Goal: Navigation & Orientation: Find specific page/section

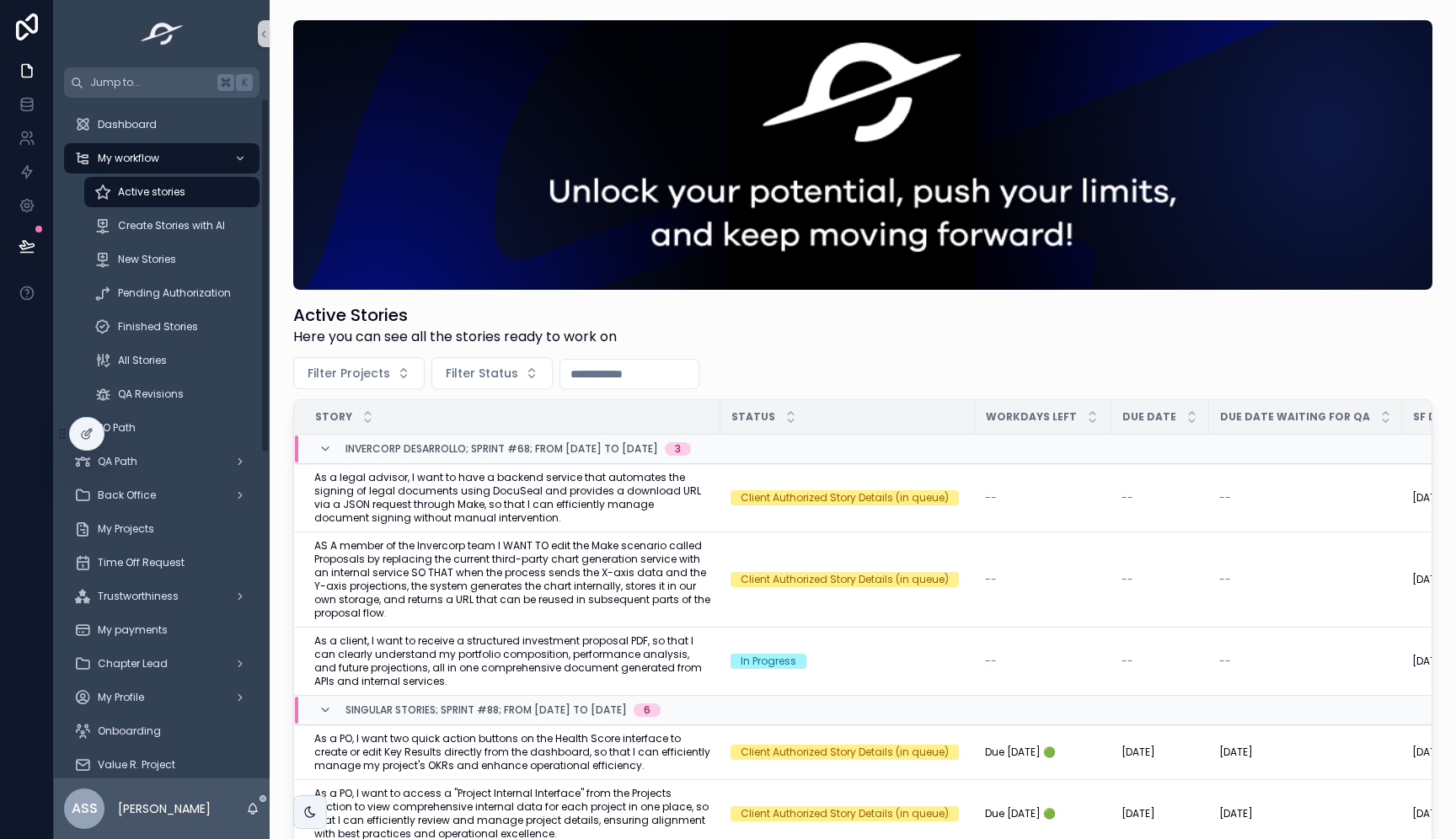
scroll to position [167, 0]
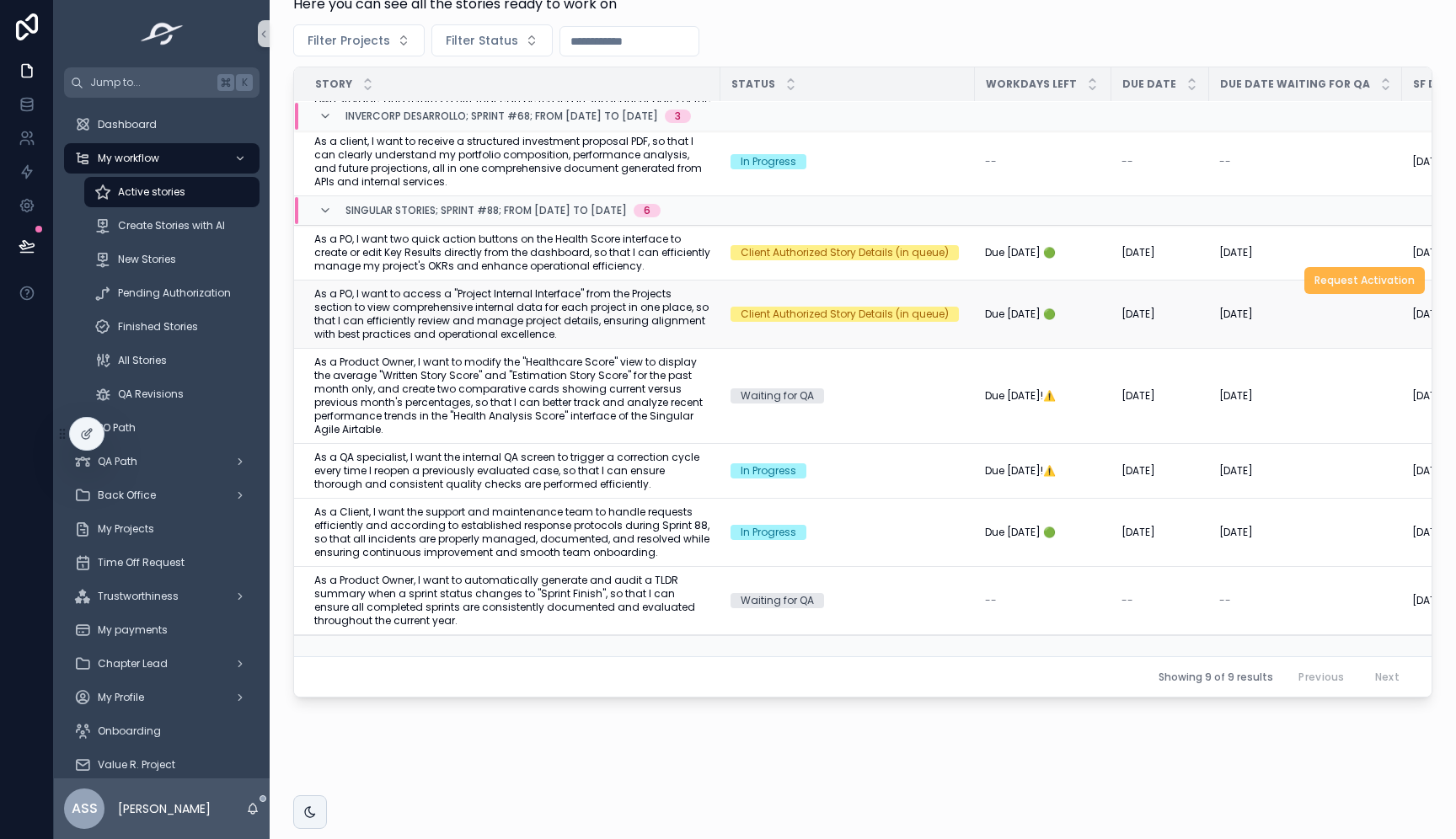
click at [1370, 284] on span "Request Activation" at bounding box center [1364, 281] width 100 height 14
click at [1397, 231] on span "Request Activation" at bounding box center [1364, 226] width 100 height 14
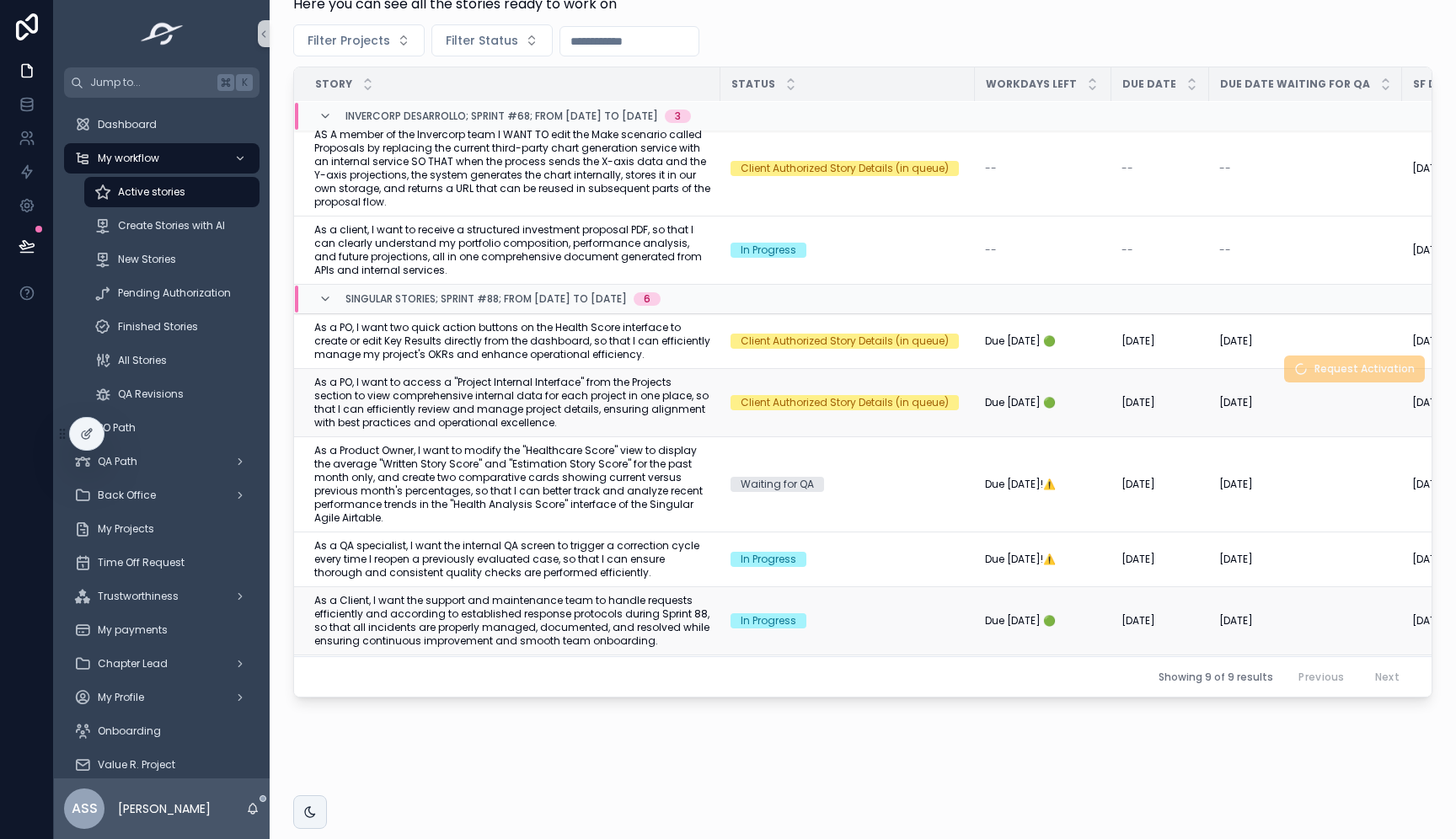
scroll to position [0, 0]
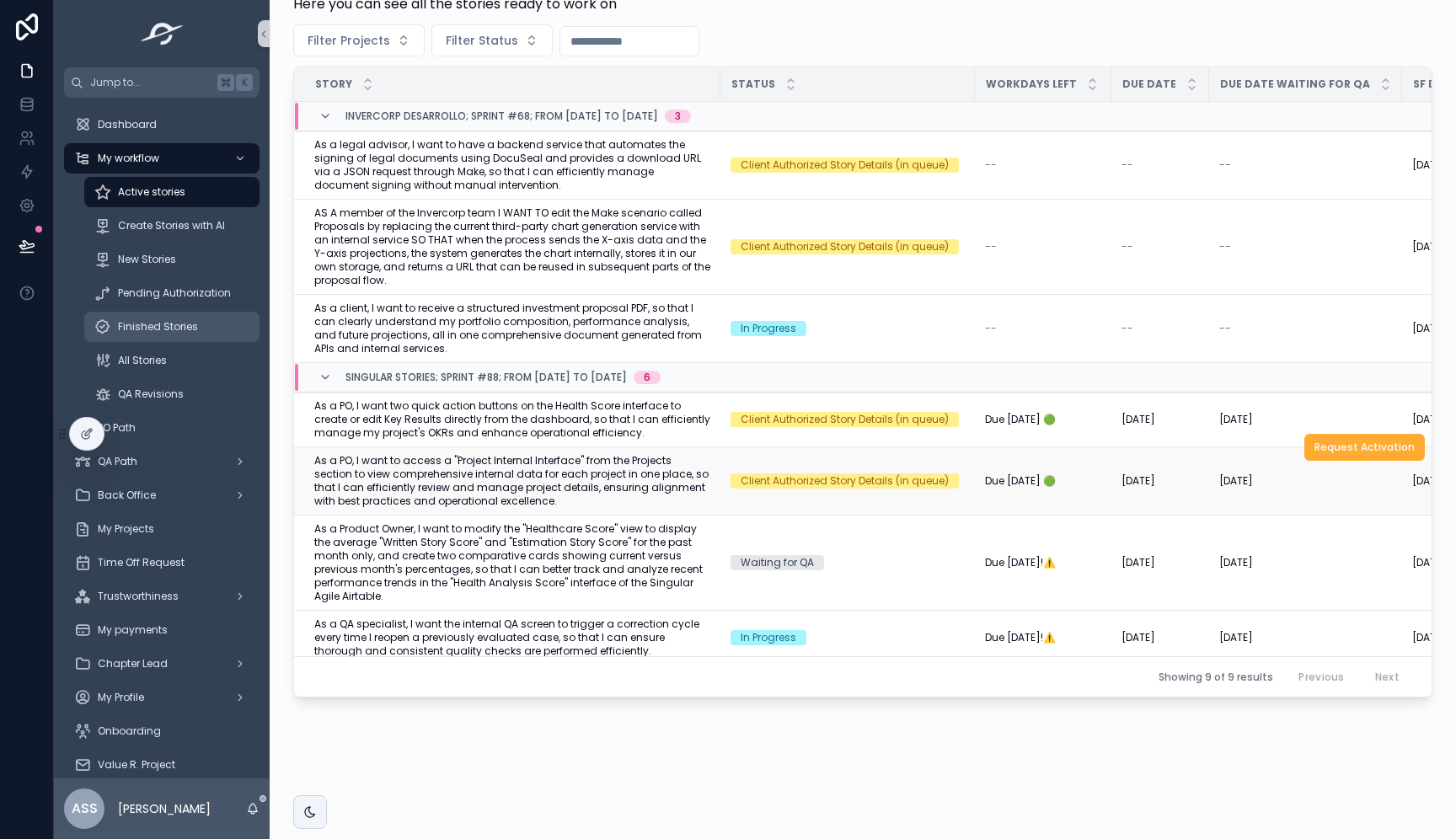
click at [189, 324] on span "Finished Stories" at bounding box center [157, 327] width 80 height 14
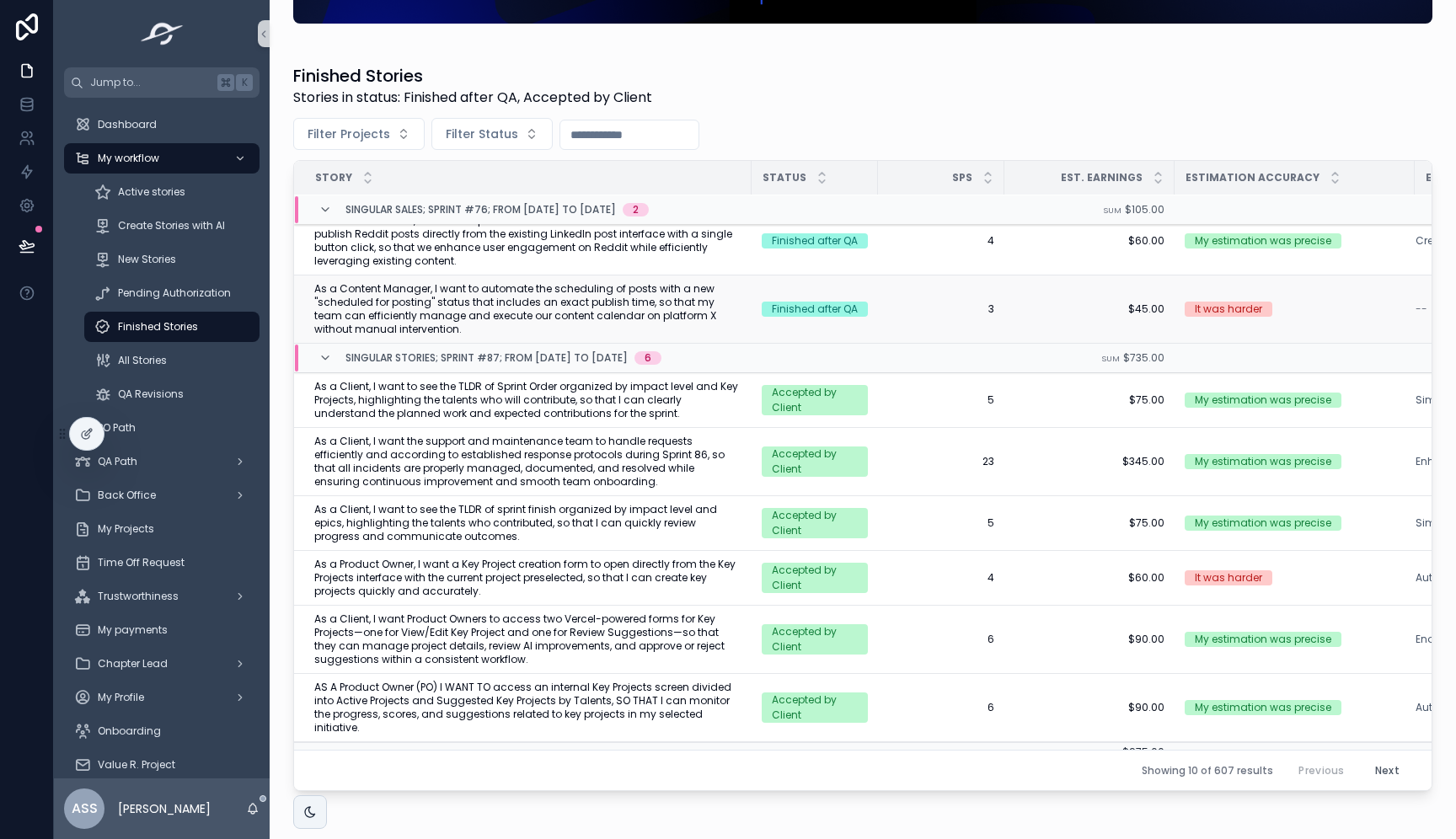
scroll to position [360, 0]
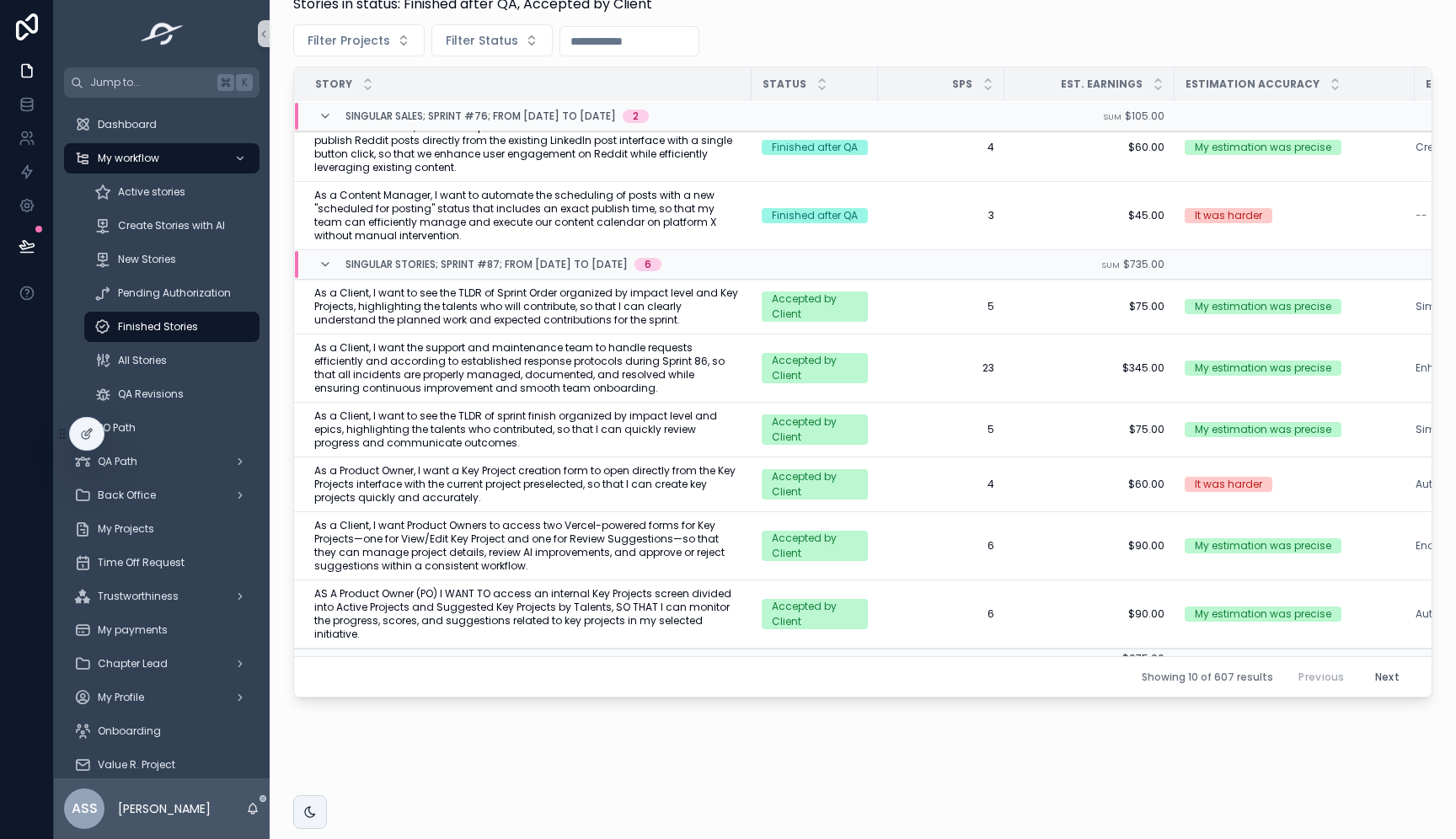
click at [1393, 685] on button "Next" at bounding box center [1388, 677] width 48 height 26
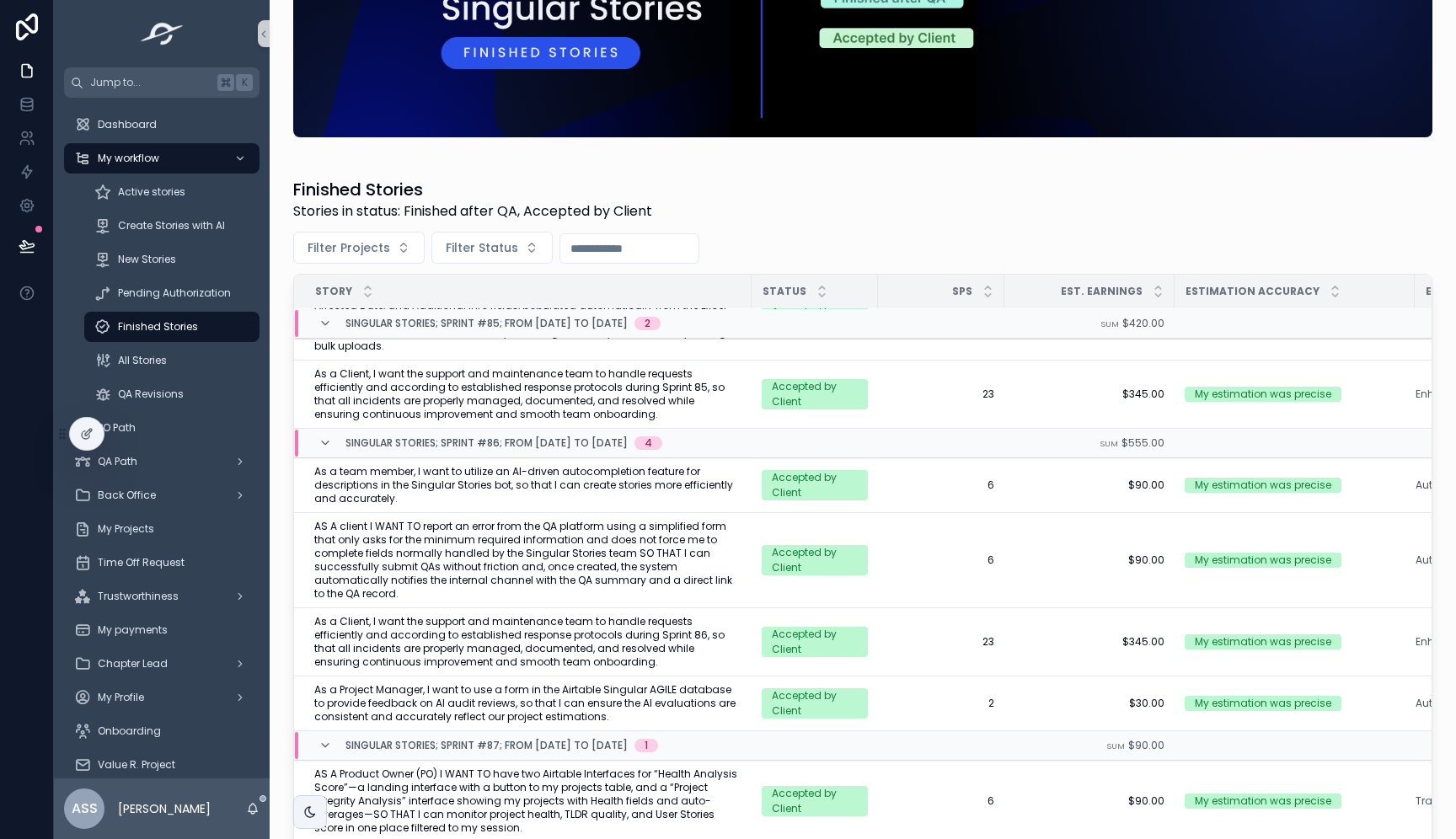
scroll to position [360, 0]
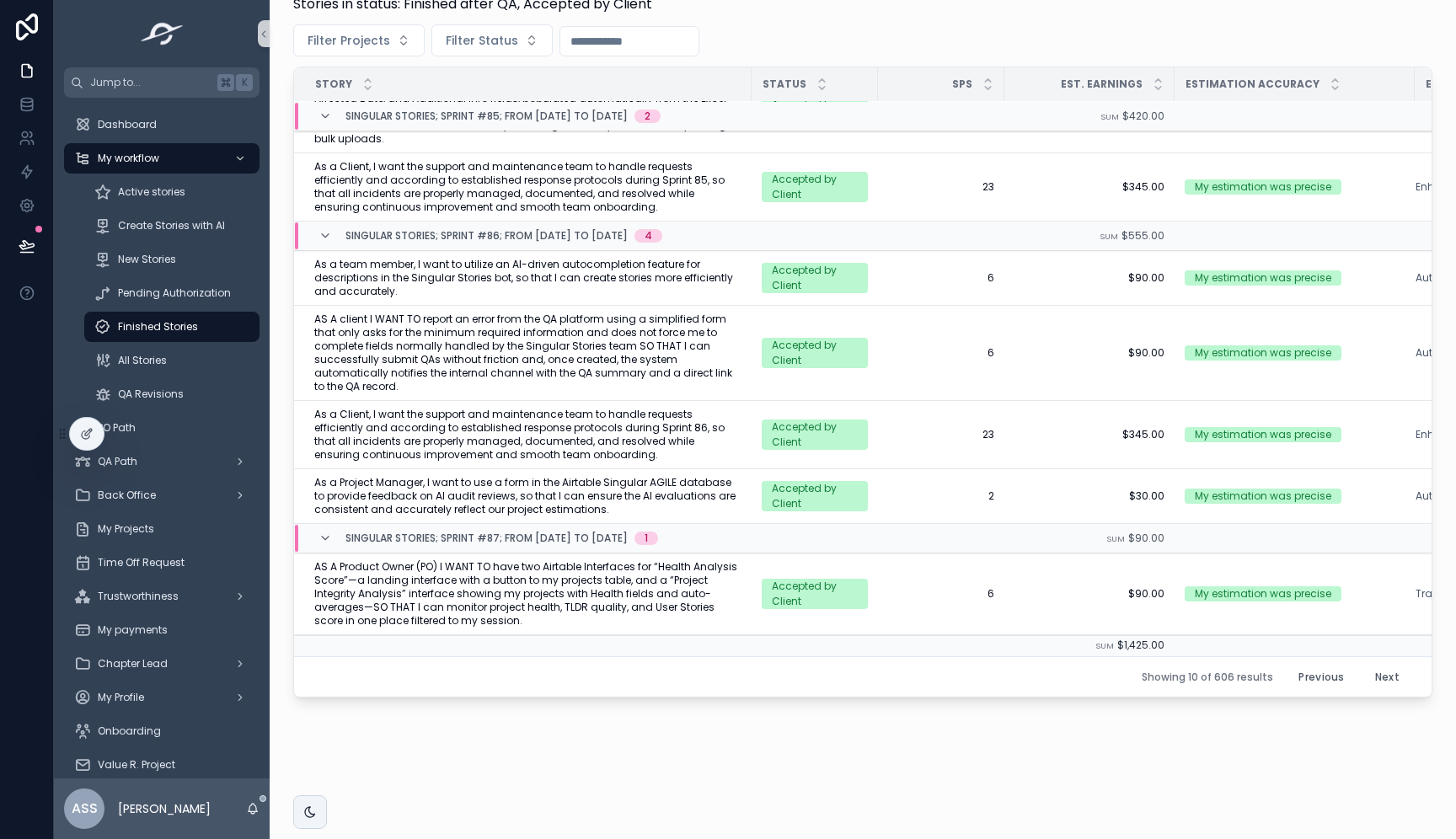
click at [1381, 665] on button "Next" at bounding box center [1388, 677] width 48 height 26
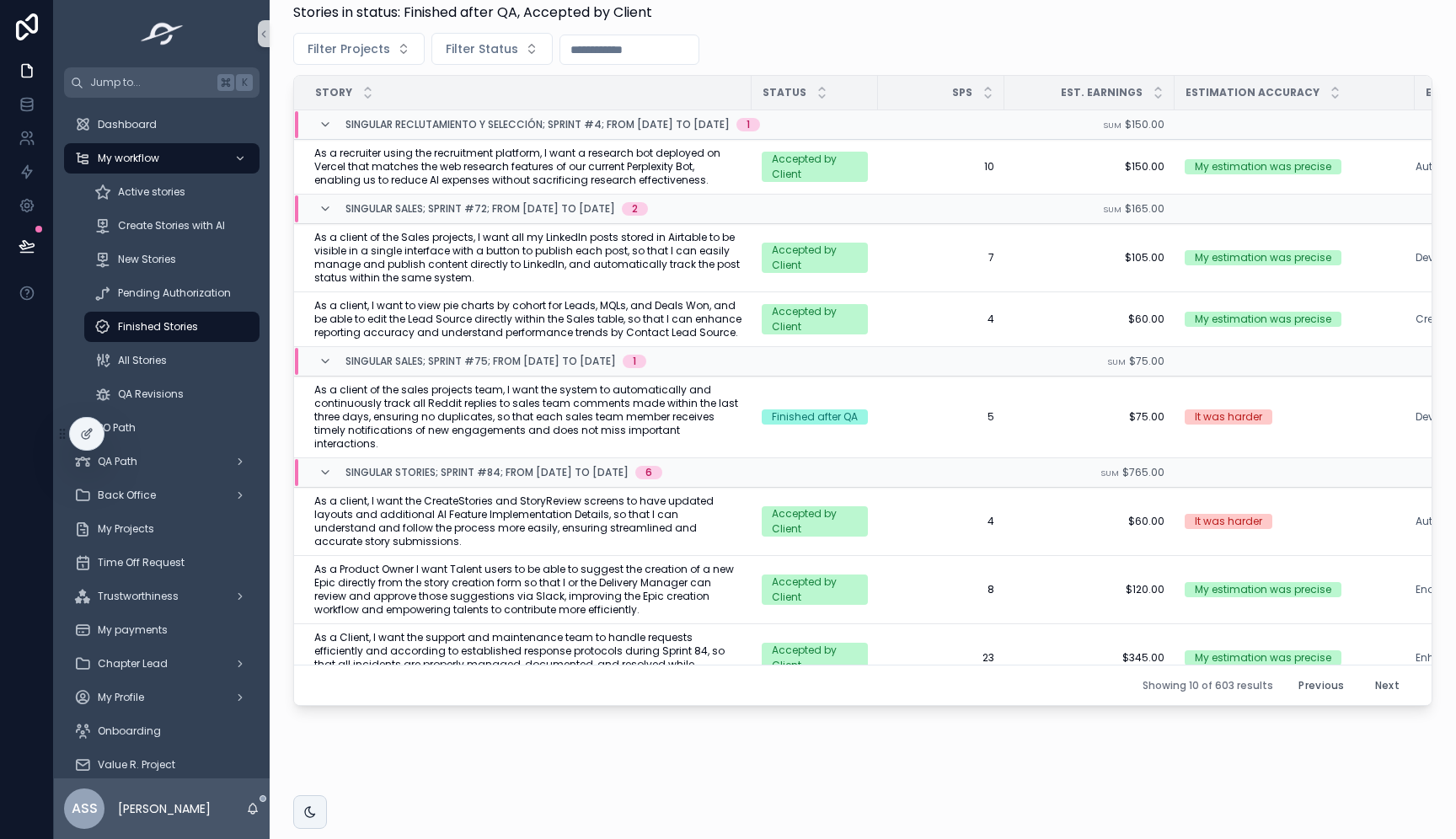
scroll to position [360, 0]
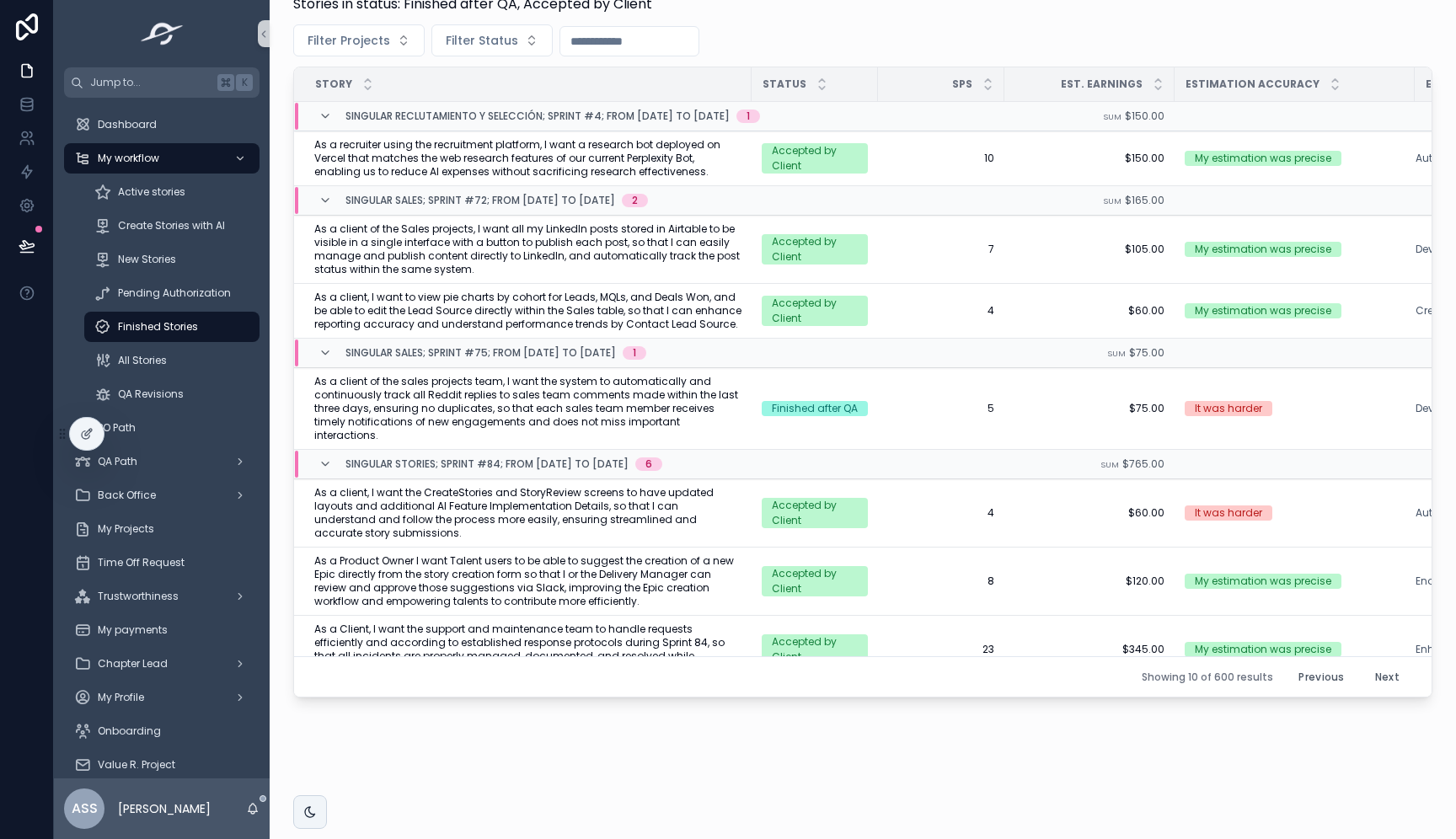
click at [1374, 668] on button "Next" at bounding box center [1388, 677] width 48 height 26
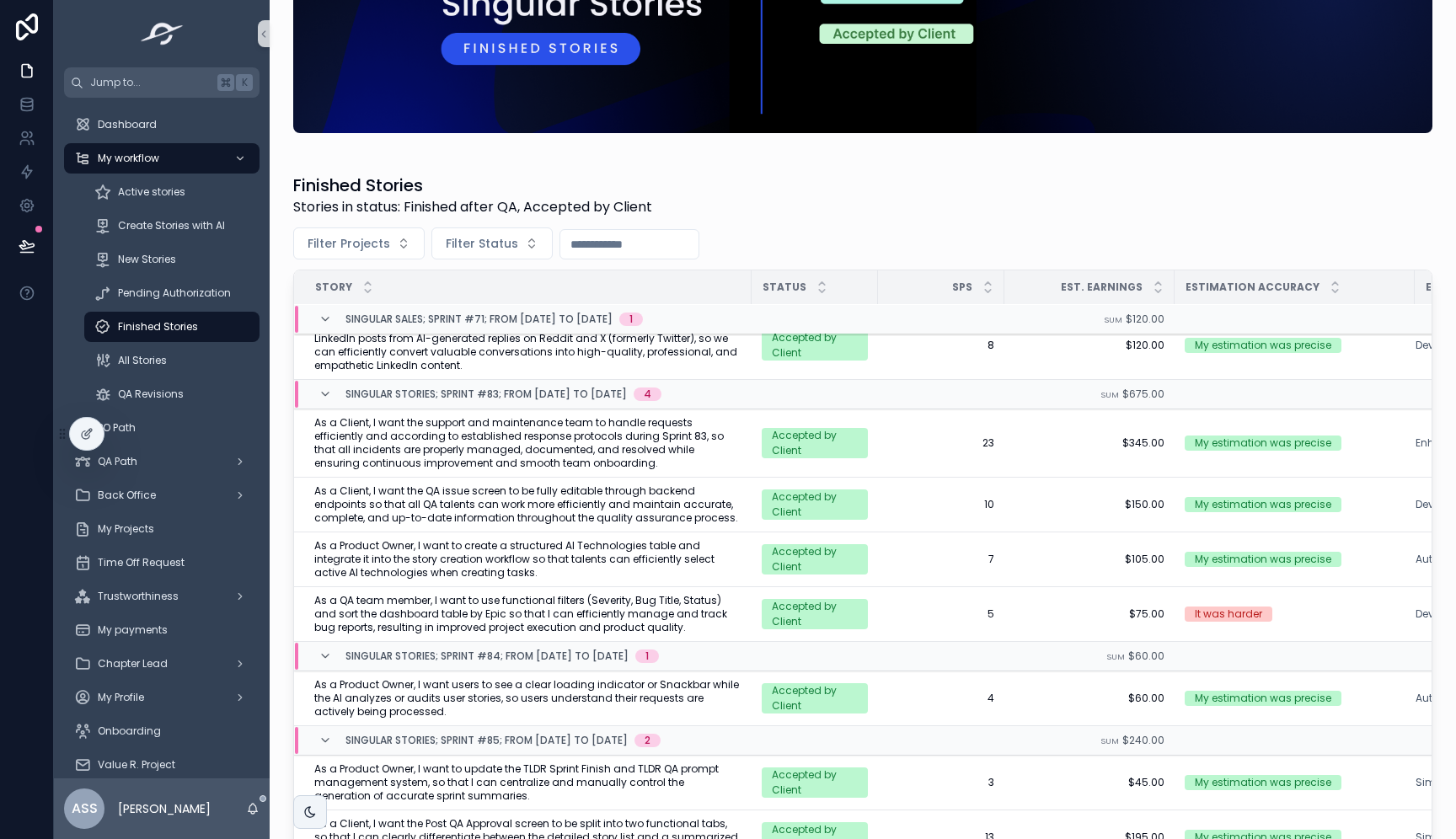
scroll to position [360, 0]
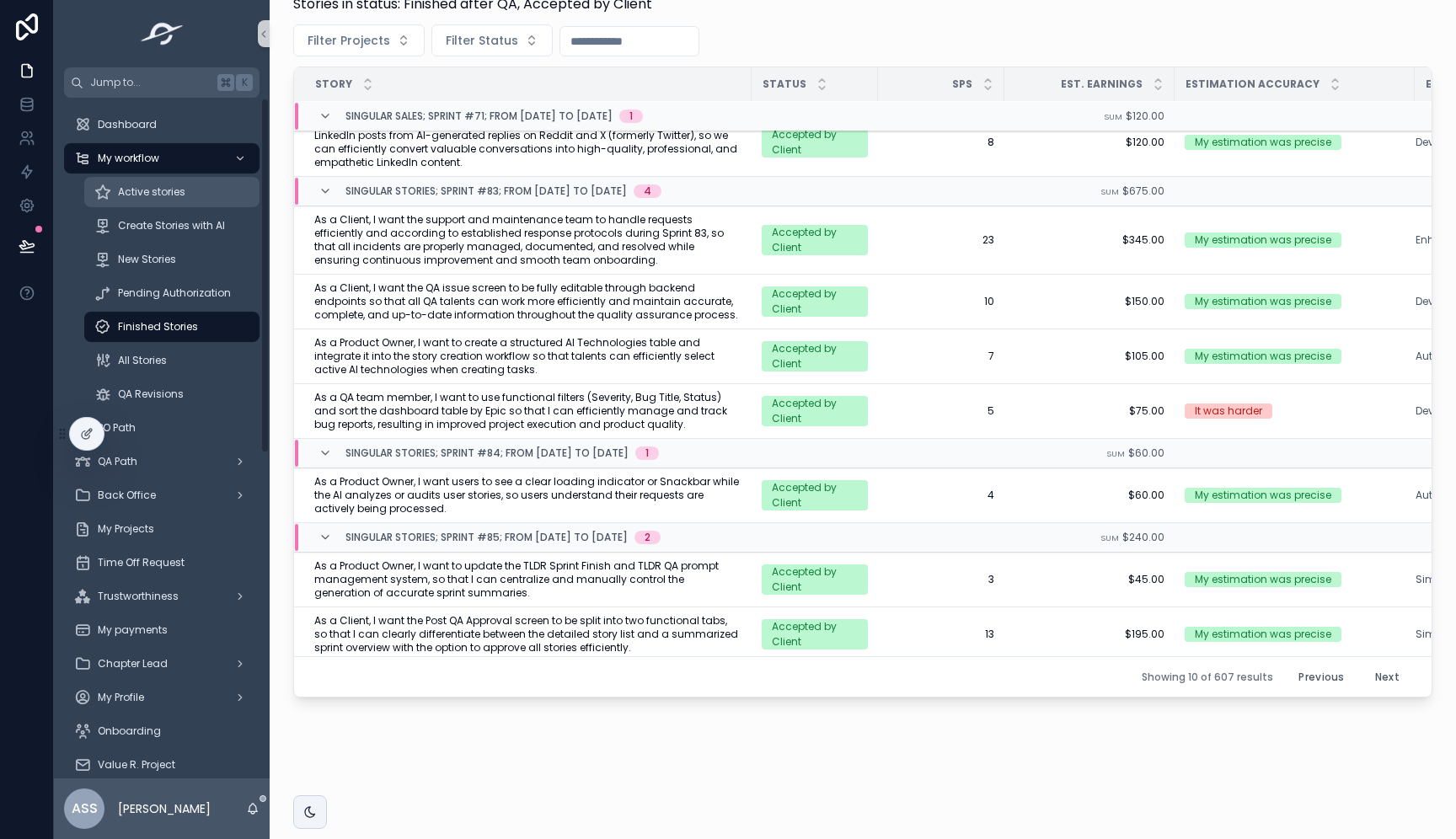
click at [201, 196] on div "Active stories" at bounding box center [172, 192] width 155 height 27
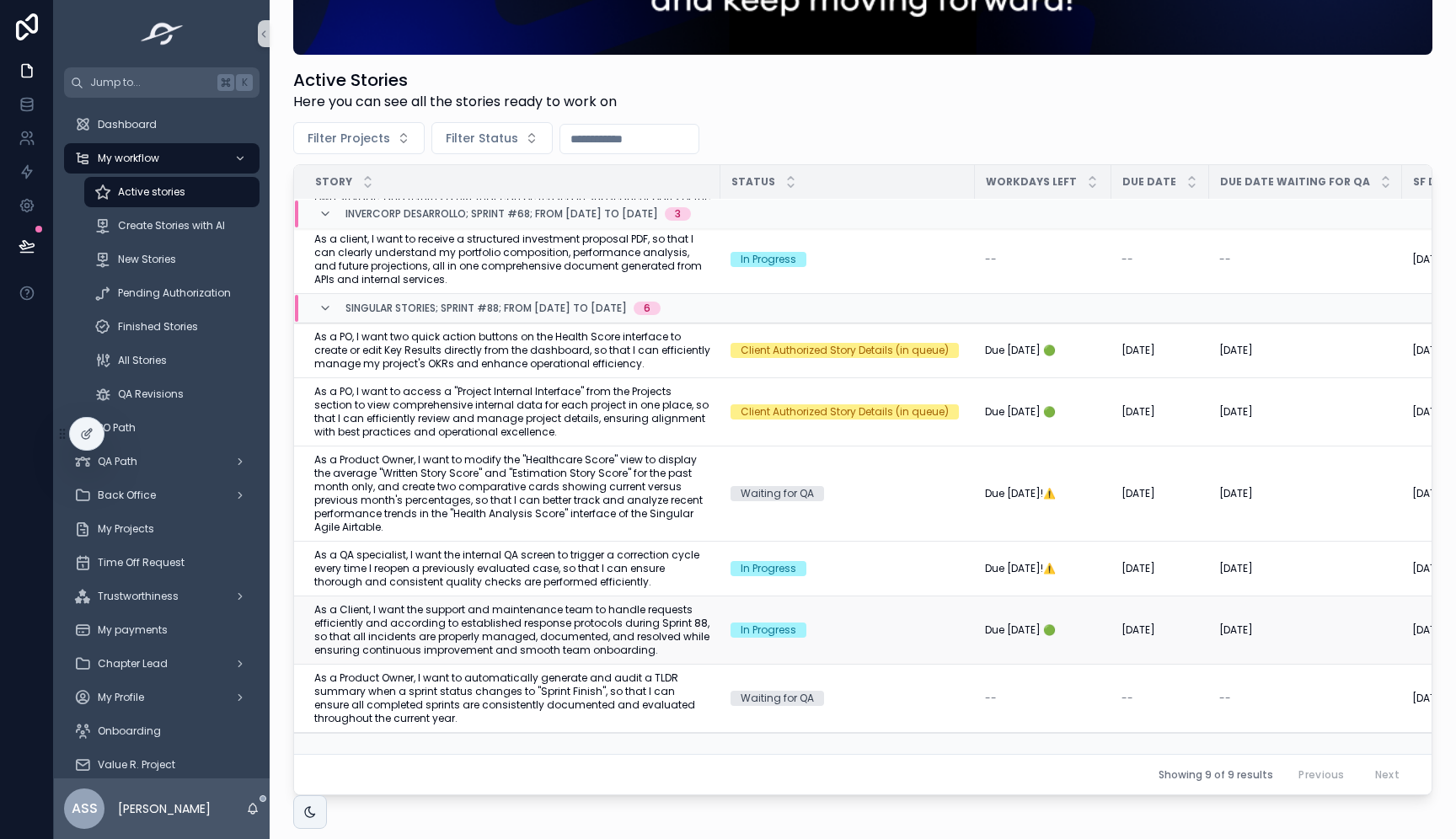
scroll to position [176, 0]
